Goal: Check status: Check status

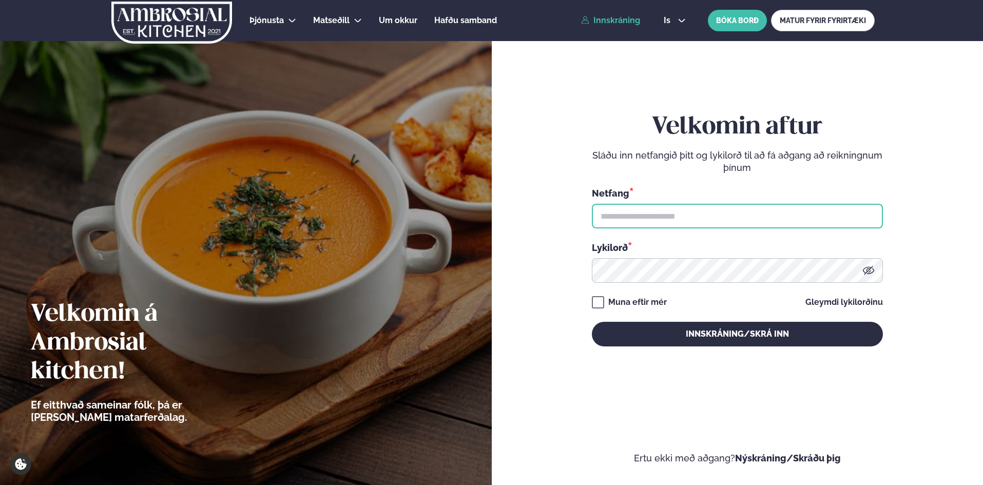
click at [617, 215] on input "text" at bounding box center [737, 216] width 291 height 25
type input "**********"
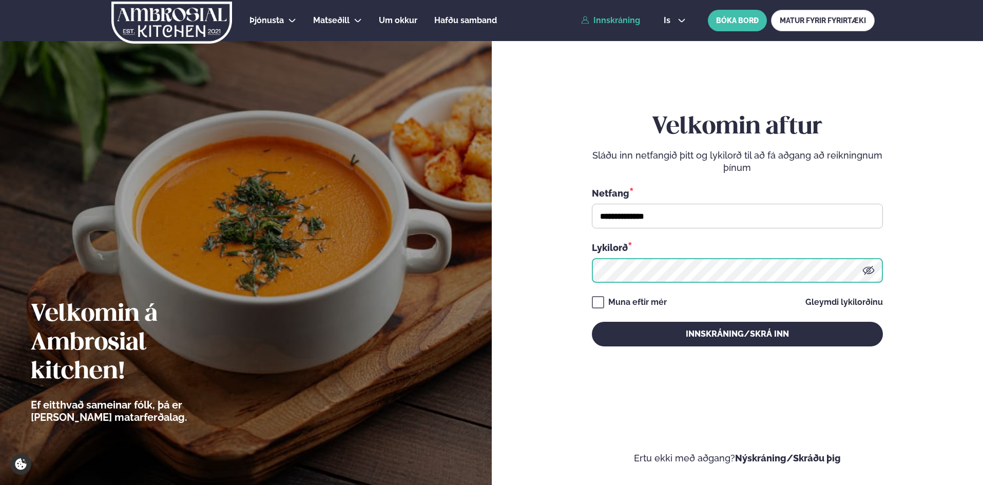
click at [592, 322] on button "Innskráning/Skrá inn" at bounding box center [737, 334] width 291 height 25
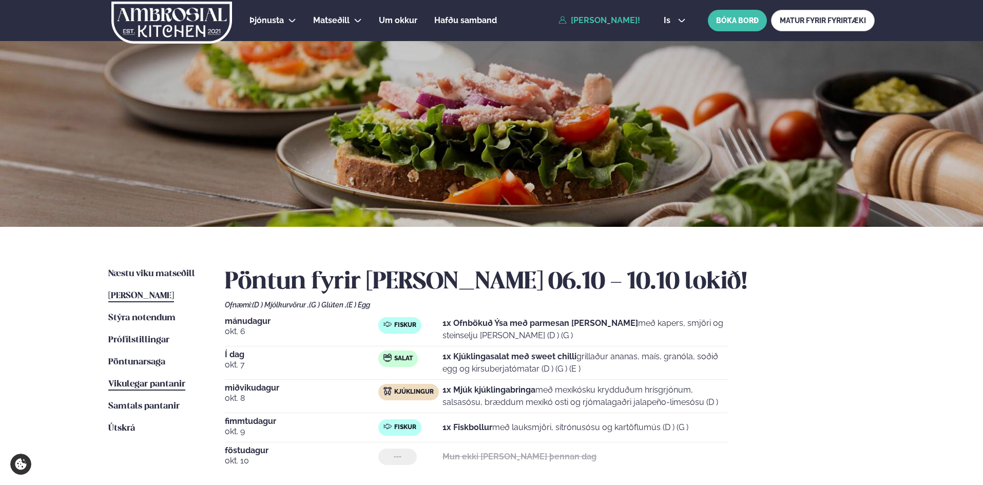
click at [145, 385] on span "Vikulegar pantanir" at bounding box center [146, 384] width 77 height 9
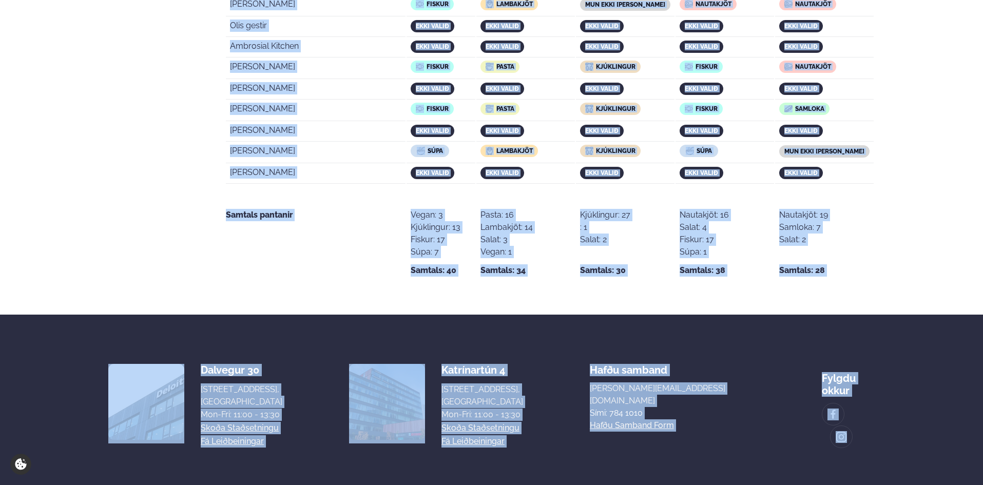
scroll to position [2055, 0]
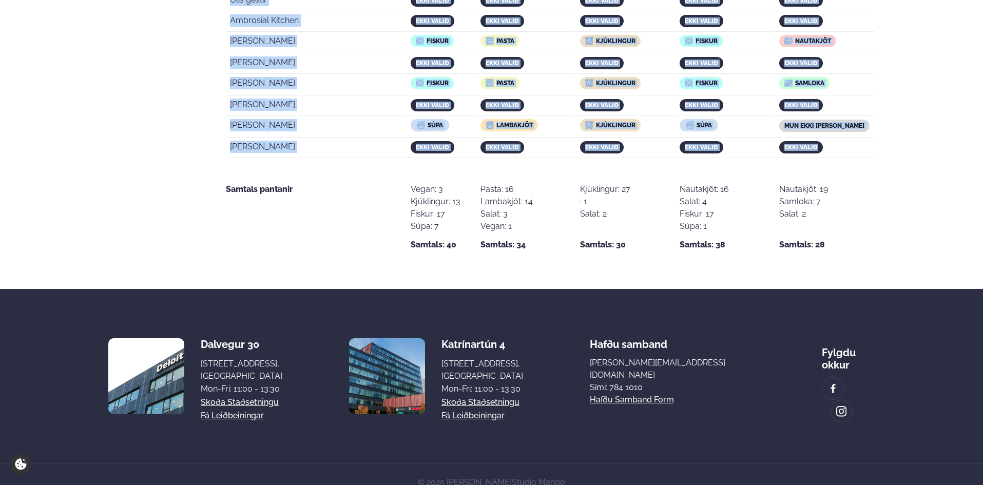
drag, startPoint x: 230, startPoint y: 316, endPoint x: 836, endPoint y: 138, distance: 631.7
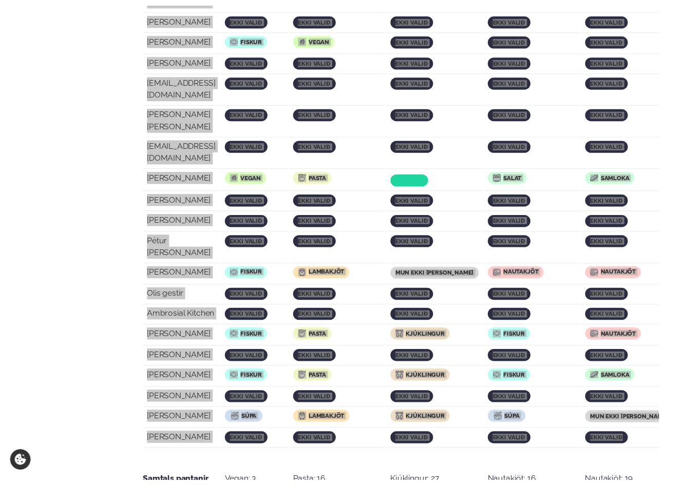
scroll to position [2048, 0]
